Goal: Find specific page/section: Find specific page/section

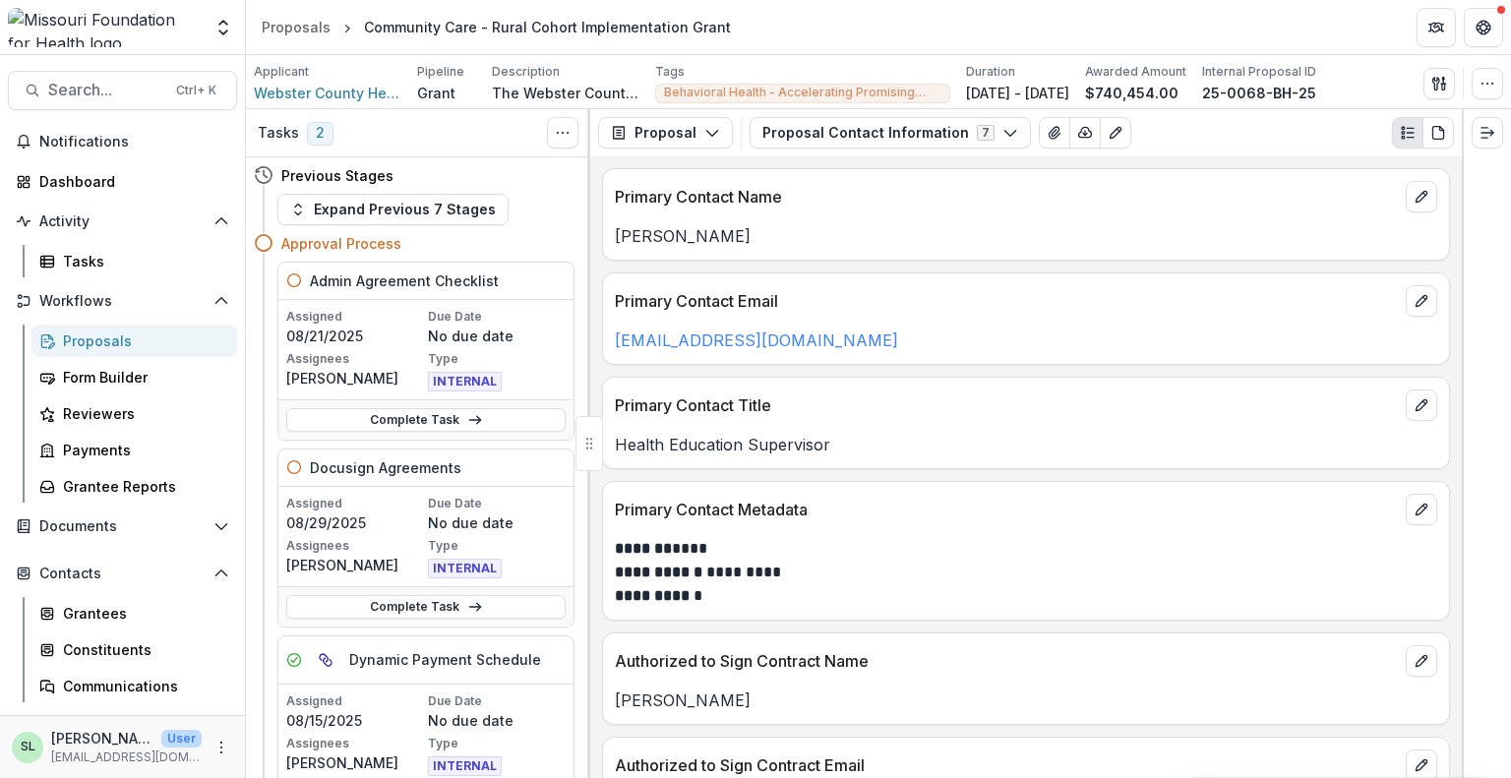
scroll to position [394, 0]
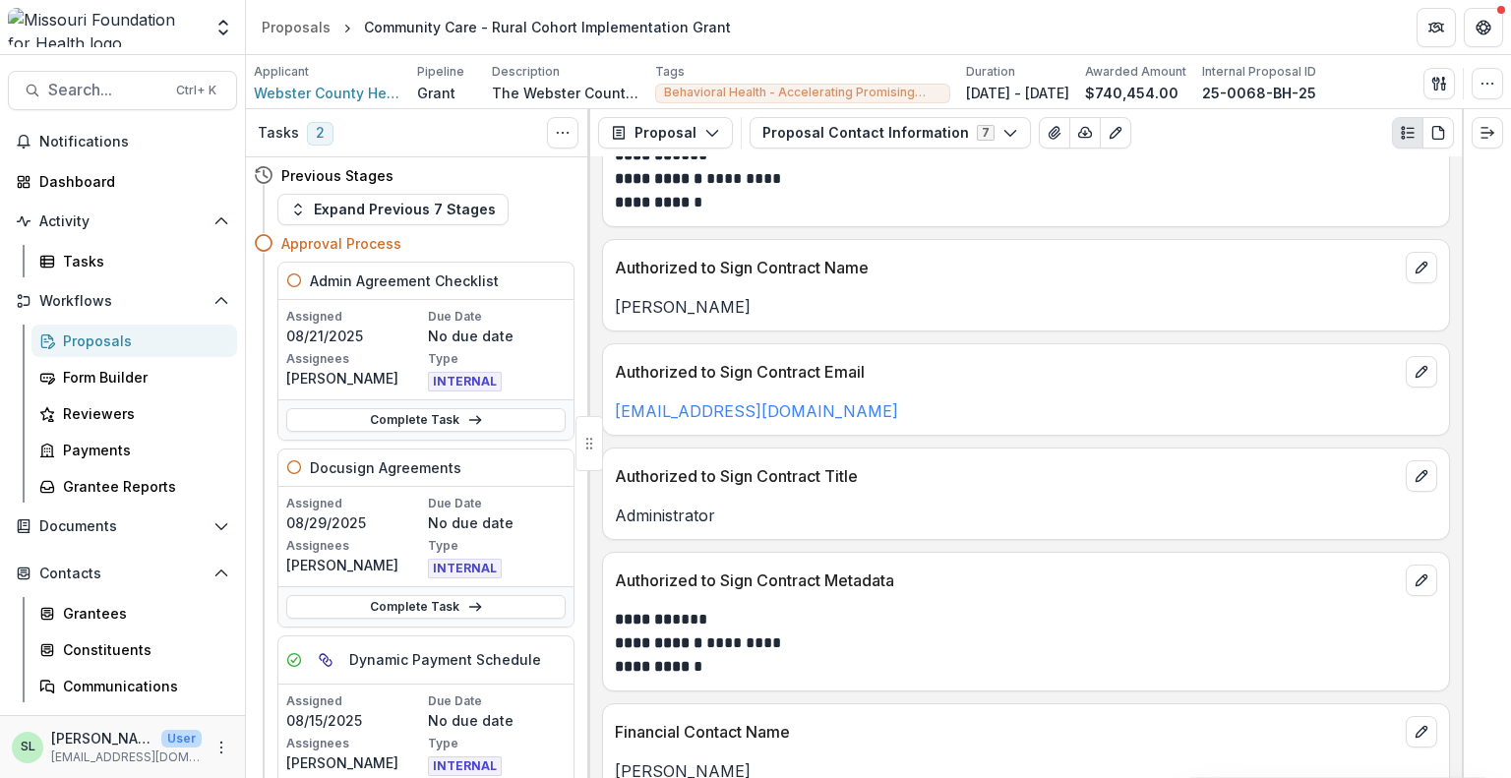
click at [93, 341] on div "Proposals" at bounding box center [142, 341] width 158 height 21
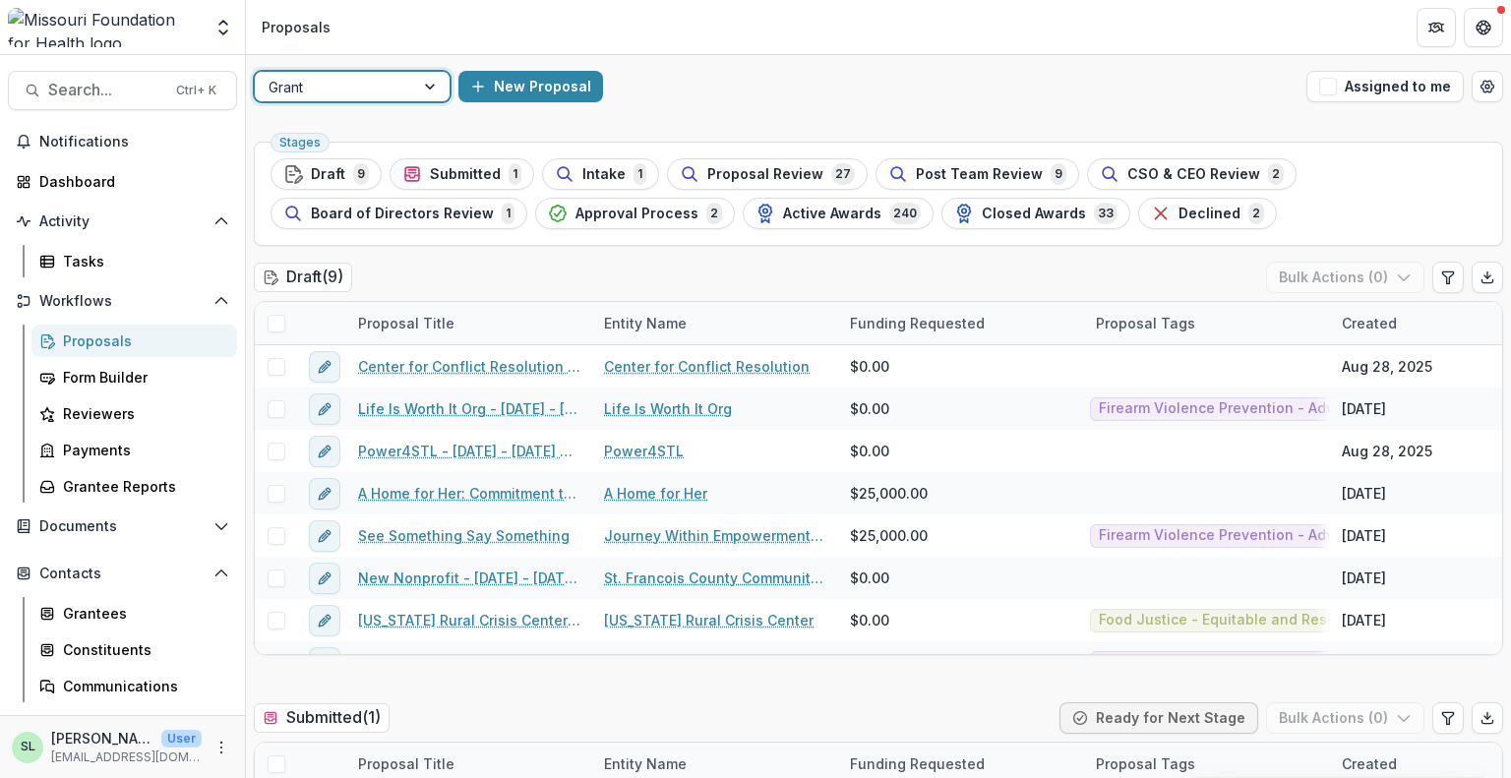
click at [394, 92] on div at bounding box center [335, 87] width 132 height 25
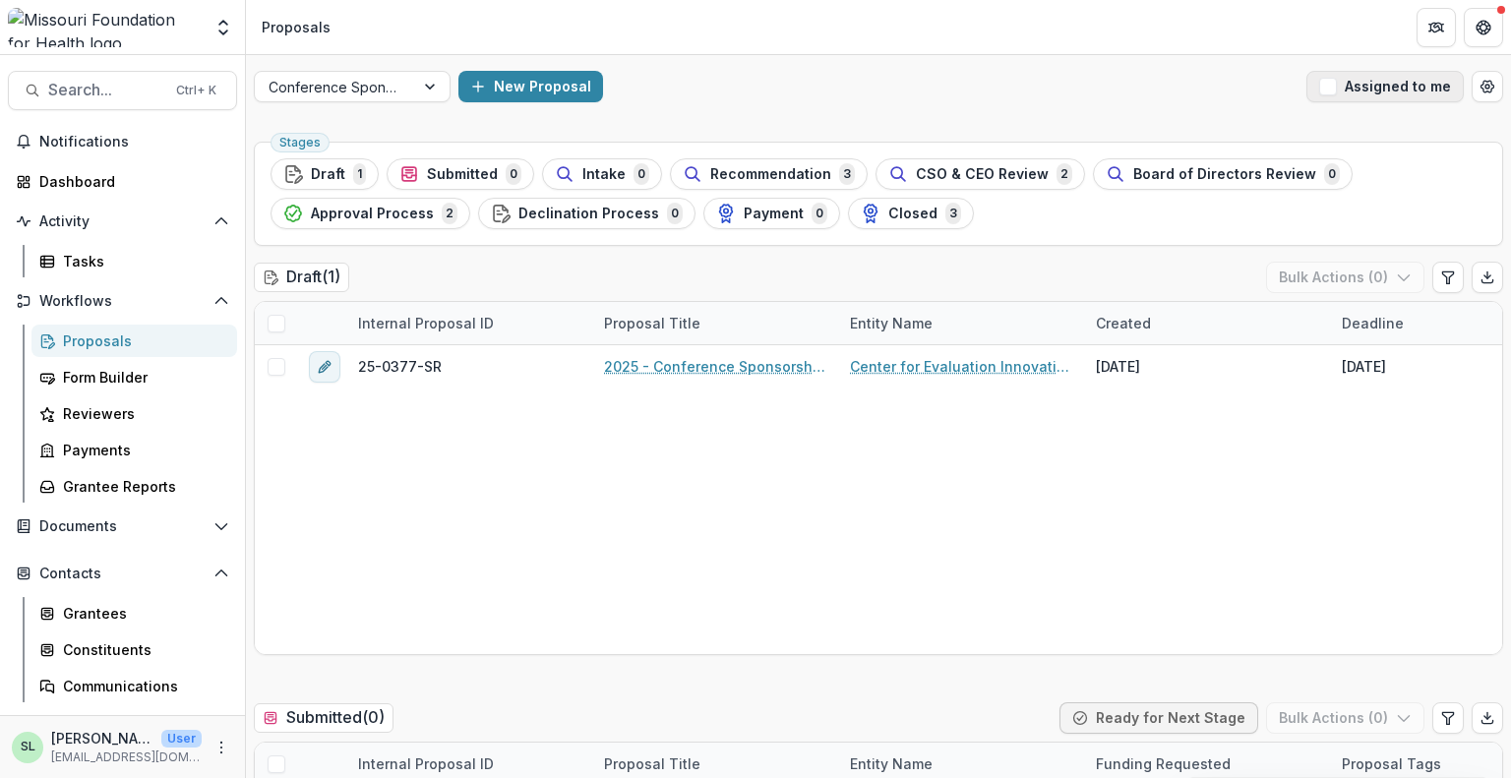
click at [1340, 91] on button "Assigned to me" at bounding box center [1385, 86] width 157 height 31
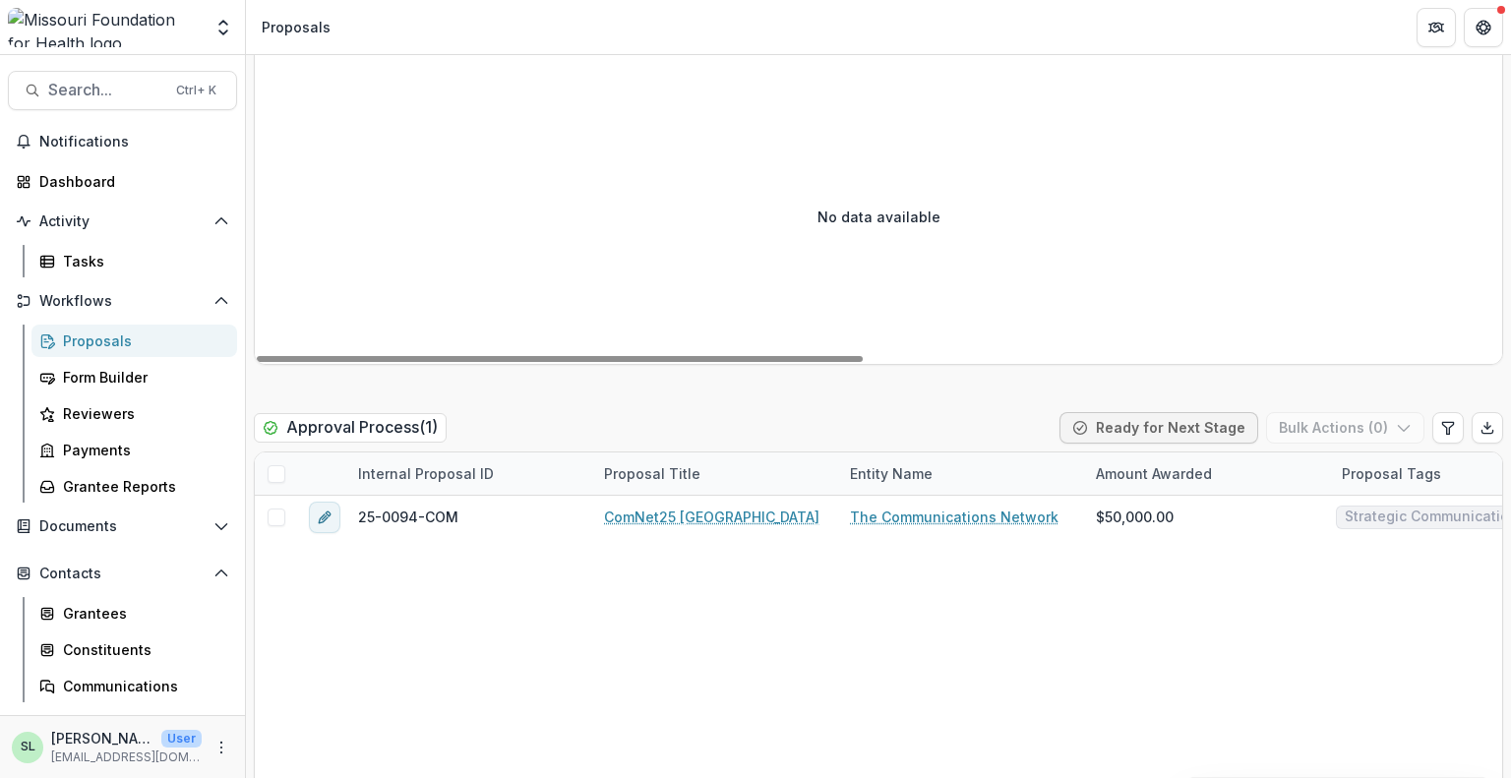
scroll to position [2499, 0]
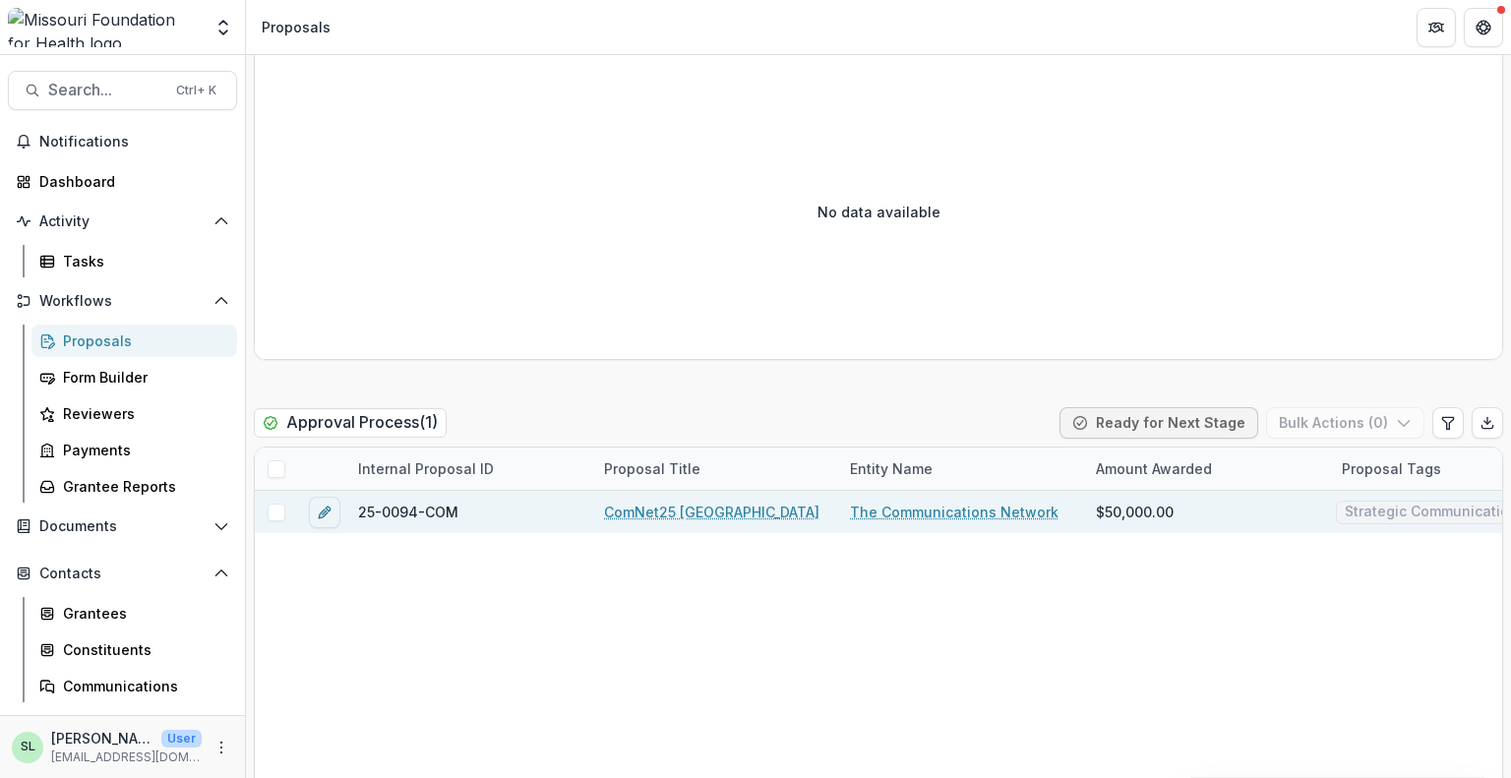
click at [678, 515] on link "ComNet25 [GEOGRAPHIC_DATA]" at bounding box center [711, 512] width 215 height 21
